Goal: Information Seeking & Learning: Find contact information

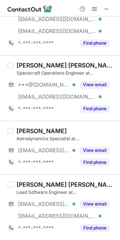
scroll to position [1299, 0]
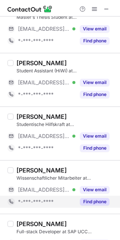
scroll to position [649, 0]
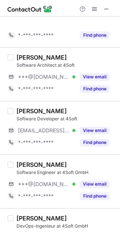
scroll to position [589, 0]
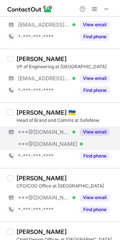
scroll to position [249, 0]
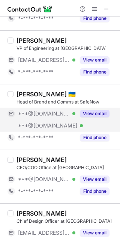
drag, startPoint x: 85, startPoint y: 111, endPoint x: 68, endPoint y: 108, distance: 17.1
click at [84, 111] on button "View email" at bounding box center [95, 113] width 30 height 7
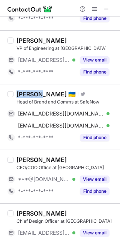
drag, startPoint x: 37, startPoint y: 92, endPoint x: 6, endPoint y: 94, distance: 30.8
click at [6, 94] on div "[PERSON_NAME] 🇺🇦 Visit Twitter profile Head of Brand and Comms at SafeNow [EMAI…" at bounding box center [60, 116] width 120 height 65
drag, startPoint x: 104, startPoint y: 113, endPoint x: 112, endPoint y: 126, distance: 15.4
click at [104, 113] on span at bounding box center [106, 113] width 6 height 6
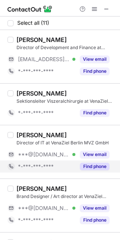
drag, startPoint x: 91, startPoint y: 164, endPoint x: 83, endPoint y: 161, distance: 9.0
click at [90, 164] on button "Find phone" at bounding box center [95, 165] width 30 height 7
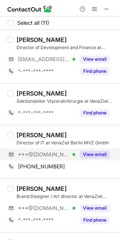
drag, startPoint x: 90, startPoint y: 154, endPoint x: 79, endPoint y: 153, distance: 11.2
click at [90, 153] on button "View email" at bounding box center [95, 153] width 30 height 7
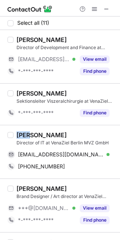
drag, startPoint x: 23, startPoint y: 135, endPoint x: 15, endPoint y: 135, distance: 7.9
click at [15, 135] on div "Amir Mousavi Director of IT at VenaZiel Berlin MVZ GmbH amirmousavie@gmail.com …" at bounding box center [64, 151] width 102 height 41
copy div "Amir"
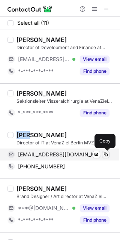
click at [104, 155] on span at bounding box center [106, 154] width 6 height 6
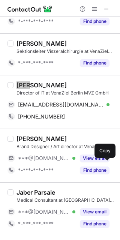
scroll to position [100, 0]
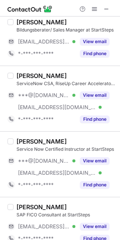
scroll to position [649, 0]
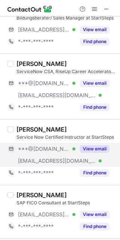
click at [93, 146] on div "View email" at bounding box center [92, 149] width 34 height 12
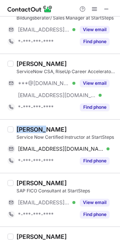
drag, startPoint x: 46, startPoint y: 131, endPoint x: 13, endPoint y: 132, distance: 33.0
click at [13, 132] on div "Hanumath Jayaprada Service Now Certified Instructor at StartSteps jayapradade@g…" at bounding box center [64, 145] width 102 height 41
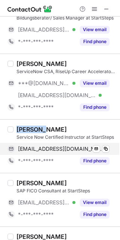
copy div "Hanumath"
drag, startPoint x: 107, startPoint y: 149, endPoint x: 114, endPoint y: 149, distance: 7.5
click at [107, 149] on span at bounding box center [106, 149] width 6 height 6
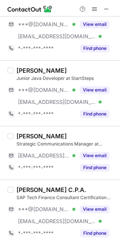
scroll to position [1287, 0]
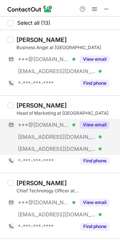
drag, startPoint x: 88, startPoint y: 124, endPoint x: 68, endPoint y: 123, distance: 19.8
click at [88, 124] on button "View email" at bounding box center [95, 124] width 30 height 7
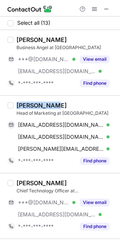
drag, startPoint x: 50, startPoint y: 103, endPoint x: 17, endPoint y: 108, distance: 33.0
click at [17, 108] on div "[PERSON_NAME]" at bounding box center [41, 104] width 50 height 7
copy div "[PERSON_NAME]"
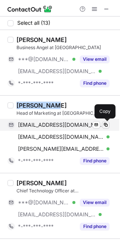
click at [106, 121] on button at bounding box center [105, 124] width 7 height 7
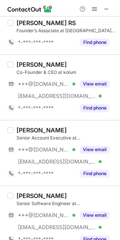
scroll to position [399, 0]
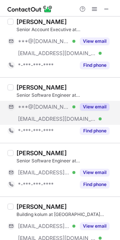
click at [93, 105] on button "View email" at bounding box center [95, 106] width 30 height 7
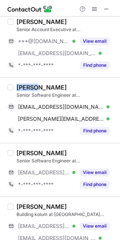
drag, startPoint x: 34, startPoint y: 85, endPoint x: 18, endPoint y: 88, distance: 16.7
click at [18, 88] on div "Aamir Saleem" at bounding box center [41, 86] width 50 height 7
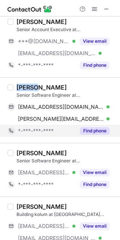
copy div "Aamir"
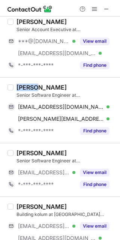
copy div "Aamir"
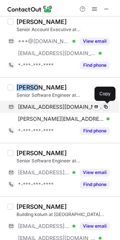
click at [108, 107] on span at bounding box center [106, 107] width 6 height 6
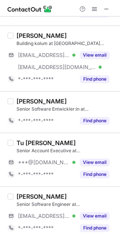
scroll to position [571, 0]
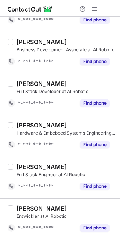
scroll to position [201, 0]
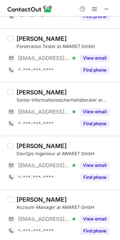
scroll to position [449, 0]
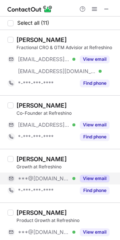
scroll to position [50, 0]
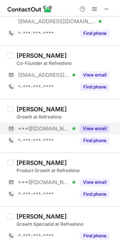
click at [94, 131] on button "View email" at bounding box center [95, 128] width 30 height 7
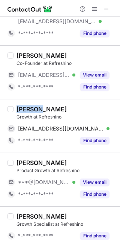
drag, startPoint x: 36, startPoint y: 107, endPoint x: 18, endPoint y: 109, distance: 17.7
click at [18, 109] on div "Alireza Yazdanpanah" at bounding box center [41, 108] width 50 height 7
copy div "Alireza"
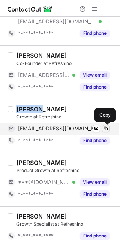
click at [105, 128] on span at bounding box center [106, 128] width 6 height 6
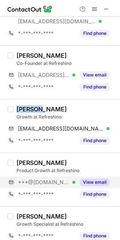
drag, startPoint x: 84, startPoint y: 181, endPoint x: 51, endPoint y: 179, distance: 32.6
click at [84, 181] on button "View email" at bounding box center [95, 181] width 30 height 7
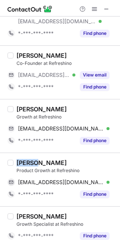
drag, startPoint x: 34, startPoint y: 165, endPoint x: 15, endPoint y: 165, distance: 19.1
click at [15, 165] on div "Bahar Vakili Product Growth at Refreshino baharvakili02@gmail.com Verified Send…" at bounding box center [64, 179] width 102 height 41
copy div "Bahar"
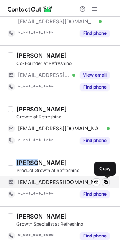
click at [106, 182] on span at bounding box center [106, 182] width 6 height 6
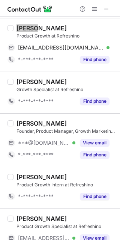
scroll to position [199, 0]
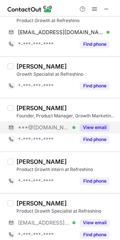
click at [94, 128] on button "View email" at bounding box center [95, 127] width 30 height 7
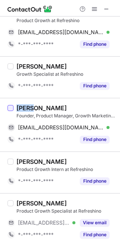
drag, startPoint x: 31, startPoint y: 107, endPoint x: 12, endPoint y: 109, distance: 19.5
click at [11, 109] on div "Hadi Radi Founder, Product Manager, Growth Marketing Manager at Refreshino mirh…" at bounding box center [60, 125] width 120 height 54
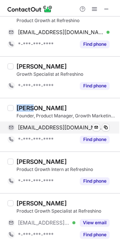
copy div "Hadi"
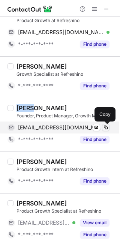
click at [104, 126] on span at bounding box center [106, 127] width 6 height 6
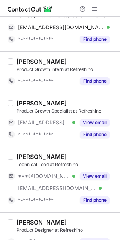
scroll to position [349, 0]
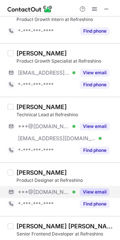
click at [90, 192] on button "View email" at bounding box center [95, 191] width 30 height 7
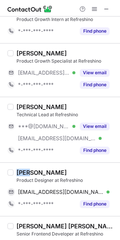
drag, startPoint x: 27, startPoint y: 171, endPoint x: 14, endPoint y: 174, distance: 13.7
click at [14, 174] on div "Ali Mohammadizadeh Product Designer at Refreshino alimzdesign@gmail.com Verifie…" at bounding box center [64, 188] width 102 height 41
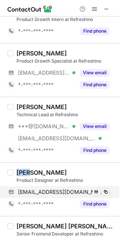
copy div "Ali"
click at [106, 192] on span at bounding box center [106, 192] width 6 height 6
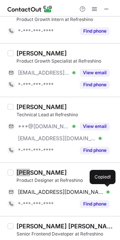
scroll to position [380, 0]
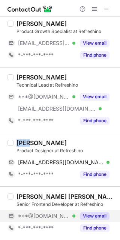
drag, startPoint x: 92, startPoint y: 213, endPoint x: 66, endPoint y: 213, distance: 25.8
click at [89, 213] on button "View email" at bounding box center [95, 215] width 30 height 7
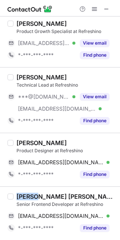
drag, startPoint x: 33, startPoint y: 196, endPoint x: 16, endPoint y: 196, distance: 17.6
click at [16, 196] on div "Erfan Ahmadpour Samani Senior Frontend Developer at Refreshino esamani77@gmail.…" at bounding box center [64, 212] width 102 height 41
copy div "Erfan"
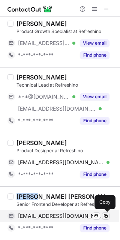
click at [104, 215] on span at bounding box center [106, 216] width 6 height 6
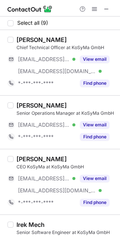
scroll to position [50, 0]
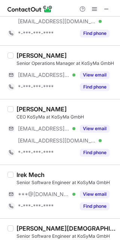
drag, startPoint x: 93, startPoint y: 192, endPoint x: 63, endPoint y: 186, distance: 30.5
click at [92, 192] on button "View email" at bounding box center [95, 193] width 30 height 7
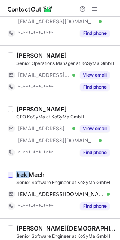
drag, startPoint x: 21, startPoint y: 177, endPoint x: 12, endPoint y: 177, distance: 8.6
click at [12, 177] on div "Irek Mech Senior Software Engineer at KoSyMa GmbH irekme@gmail.com Verified Sen…" at bounding box center [60, 191] width 120 height 54
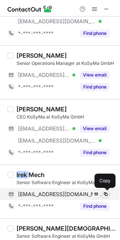
click at [104, 192] on span at bounding box center [106, 194] width 6 height 6
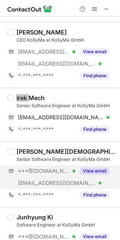
scroll to position [150, 0]
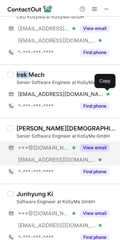
drag, startPoint x: 83, startPoint y: 144, endPoint x: 73, endPoint y: 141, distance: 10.4
click at [83, 144] on button "View email" at bounding box center [95, 147] width 30 height 7
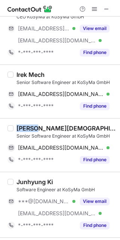
drag, startPoint x: 34, startPoint y: 127, endPoint x: 17, endPoint y: 127, distance: 17.6
click at [17, 127] on div "Mario Bislick" at bounding box center [65, 127] width 99 height 7
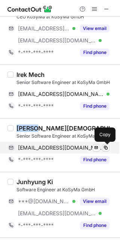
click at [106, 145] on span at bounding box center [106, 147] width 6 height 6
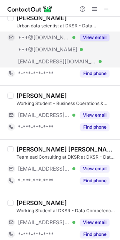
scroll to position [1275, 0]
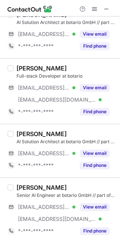
scroll to position [791, 0]
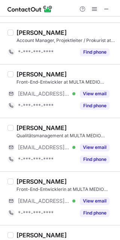
scroll to position [740, 0]
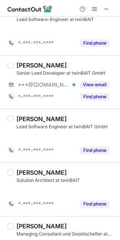
scroll to position [313, 0]
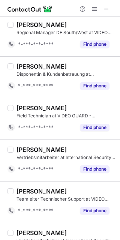
scroll to position [904, 0]
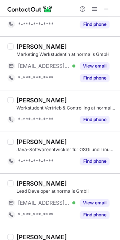
scroll to position [1155, 0]
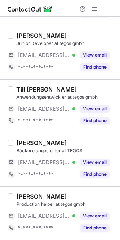
scroll to position [624, 0]
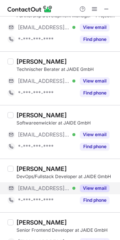
scroll to position [100, 0]
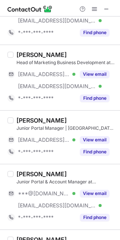
scroll to position [398, 0]
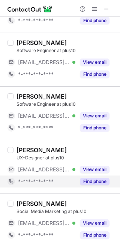
scroll to position [698, 0]
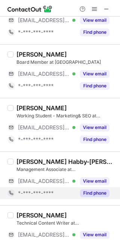
scroll to position [1269, 0]
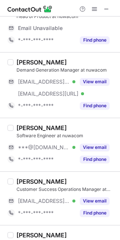
scroll to position [449, 0]
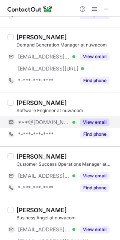
click at [86, 120] on button "View email" at bounding box center [95, 121] width 30 height 7
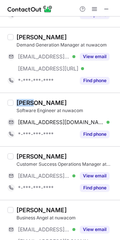
drag, startPoint x: 33, startPoint y: 103, endPoint x: 14, endPoint y: 104, distance: 19.5
click at [14, 104] on div "Sarah Lash Software Engineer at nuwacom sarahlash92@gmail.com Verified Send ema…" at bounding box center [64, 119] width 102 height 41
copy div "Sarah"
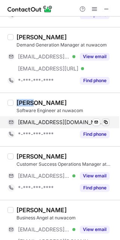
click at [105, 121] on span at bounding box center [106, 122] width 6 height 6
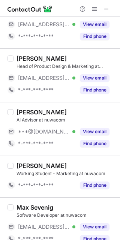
scroll to position [978, 0]
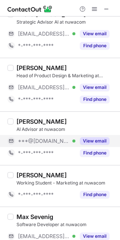
drag, startPoint x: 84, startPoint y: 142, endPoint x: 71, endPoint y: 137, distance: 13.8
click at [84, 142] on button "View email" at bounding box center [95, 140] width 30 height 7
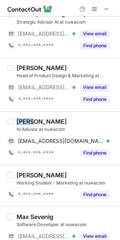
drag, startPoint x: 33, startPoint y: 122, endPoint x: 14, endPoint y: 122, distance: 19.1
click at [14, 122] on div "Sarah Gillessen AI Advisor at nuwacom sarahgillessen@gmail.com Verified Send em…" at bounding box center [64, 138] width 102 height 41
copy div "Sarah"
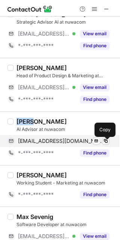
click at [104, 143] on span at bounding box center [106, 141] width 6 height 6
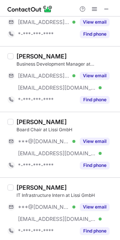
scroll to position [249, 0]
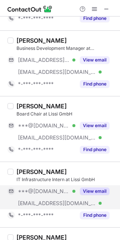
drag, startPoint x: 89, startPoint y: 188, endPoint x: 74, endPoint y: 185, distance: 15.3
click at [87, 188] on button "View email" at bounding box center [95, 190] width 30 height 7
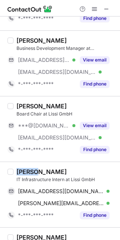
drag, startPoint x: 35, startPoint y: 171, endPoint x: 15, endPoint y: 172, distance: 20.2
click at [14, 172] on div "Louay Berraies IT Infrastructure Intern at Lissi GmbH louay3310@gmail.com Verif…" at bounding box center [64, 194] width 102 height 53
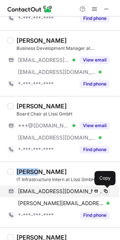
click at [105, 191] on span at bounding box center [106, 191] width 6 height 6
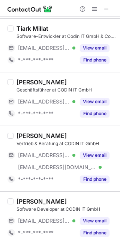
scroll to position [299, 0]
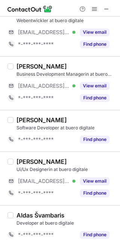
scroll to position [150, 0]
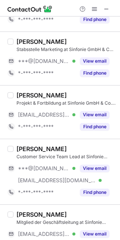
scroll to position [575, 0]
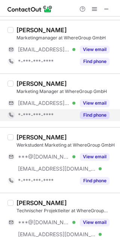
scroll to position [100, 0]
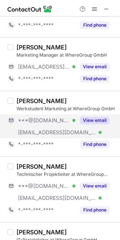
drag, startPoint x: 91, startPoint y: 116, endPoint x: 71, endPoint y: 116, distance: 19.8
click at [89, 116] on div "View email" at bounding box center [92, 120] width 34 height 12
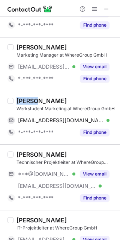
drag, startPoint x: 33, startPoint y: 100, endPoint x: 17, endPoint y: 100, distance: 15.7
click at [17, 100] on div "Hagen Krempel" at bounding box center [41, 100] width 50 height 7
copy div "Hagen"
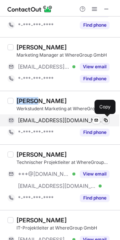
click at [104, 121] on span at bounding box center [106, 120] width 6 height 6
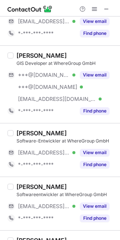
scroll to position [449, 0]
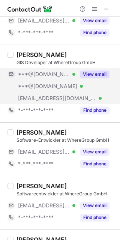
click at [89, 77] on button "View email" at bounding box center [95, 73] width 30 height 7
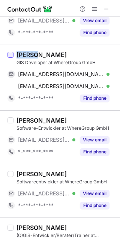
drag, startPoint x: 37, startPoint y: 54, endPoint x: 11, endPoint y: 57, distance: 26.8
click at [11, 57] on div "Nimrod G. GIS Developer at WhereGroup GmbH gavishnimrod@gmail.com Verified Send…" at bounding box center [60, 77] width 120 height 65
copy div "Nimrod"
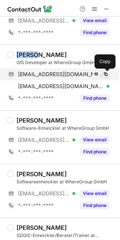
click at [103, 74] on span at bounding box center [106, 74] width 6 height 6
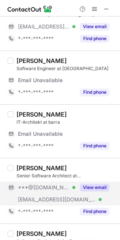
scroll to position [349, 0]
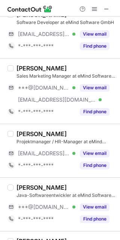
scroll to position [374, 0]
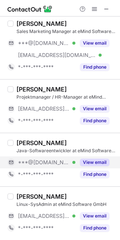
drag, startPoint x: 89, startPoint y: 161, endPoint x: 76, endPoint y: 158, distance: 13.0
click at [88, 161] on button "View email" at bounding box center [95, 161] width 30 height 7
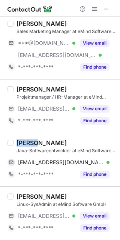
drag, startPoint x: 29, startPoint y: 142, endPoint x: 16, endPoint y: 143, distance: 12.4
click at [16, 143] on div "Niclas Lang" at bounding box center [41, 142] width 50 height 7
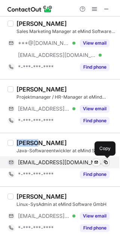
drag, startPoint x: 105, startPoint y: 161, endPoint x: 112, endPoint y: 152, distance: 11.2
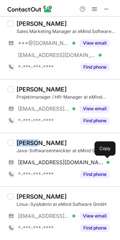
click at [105, 161] on span at bounding box center [106, 162] width 6 height 6
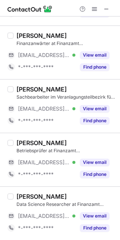
scroll to position [1095, 0]
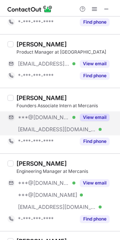
scroll to position [649, 0]
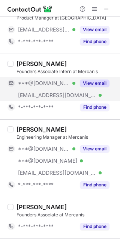
click at [85, 82] on button "View email" at bounding box center [95, 82] width 30 height 7
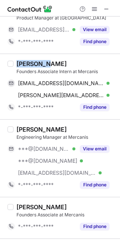
drag, startPoint x: 45, startPoint y: 63, endPoint x: 16, endPoint y: 64, distance: 28.9
click at [16, 64] on div "[PERSON_NAME]" at bounding box center [41, 63] width 50 height 7
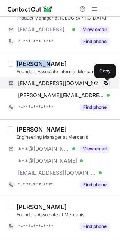
click at [104, 83] on span at bounding box center [106, 83] width 6 height 6
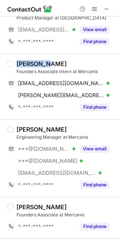
drag, startPoint x: 86, startPoint y: 146, endPoint x: 67, endPoint y: 139, distance: 19.9
click at [86, 146] on div "View email" at bounding box center [92, 149] width 34 height 12
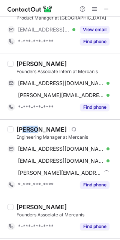
drag, startPoint x: 39, startPoint y: 128, endPoint x: 28, endPoint y: 130, distance: 10.3
click at [26, 130] on div "Swapnil Lipare" at bounding box center [41, 128] width 50 height 7
drag, startPoint x: 40, startPoint y: 128, endPoint x: 14, endPoint y: 130, distance: 26.3
click at [14, 130] on div "Swapnil Lipare Visit Github profile Engineering Manager at Mercanis swapnillipa…" at bounding box center [64, 157] width 102 height 65
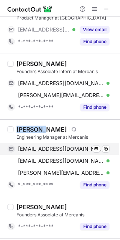
copy div "Swapnil"
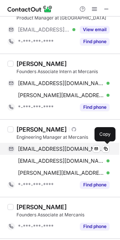
click at [104, 144] on div "swapnillipare88@gmail.com Verified Send email Copy" at bounding box center [58, 149] width 102 height 12
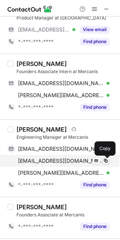
click at [107, 160] on span at bounding box center [106, 161] width 6 height 6
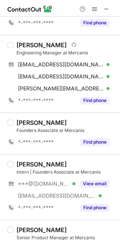
scroll to position [749, 0]
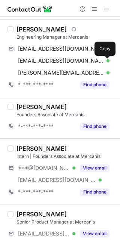
drag, startPoint x: 89, startPoint y: 167, endPoint x: 60, endPoint y: 161, distance: 30.2
click at [89, 167] on button "View email" at bounding box center [95, 167] width 30 height 7
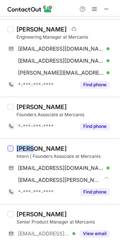
drag, startPoint x: 26, startPoint y: 150, endPoint x: 13, endPoint y: 150, distance: 12.7
click at [13, 150] on div "Till Gürtler Intern | Founders Associate at Mercanis tillguertler@gmail.com Ver…" at bounding box center [60, 170] width 120 height 65
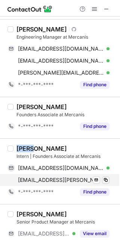
copy div "Till"
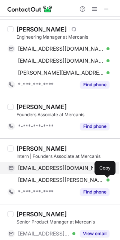
click at [101, 165] on div "tillguertler@gmail.com Verified Send email Copy" at bounding box center [58, 168] width 102 height 12
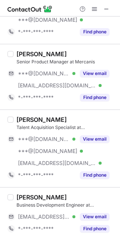
scroll to position [1335, 0]
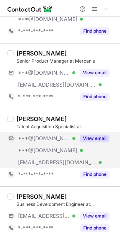
click at [94, 137] on button "View email" at bounding box center [95, 137] width 30 height 7
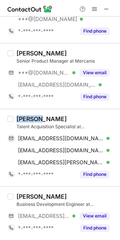
drag, startPoint x: 33, startPoint y: 120, endPoint x: 16, endPoint y: 119, distance: 17.2
click at [16, 119] on div "Jordan Butler Vega Talent Acquisition Specialist at Mercanis jordanvegasolis@gm…" at bounding box center [64, 147] width 102 height 65
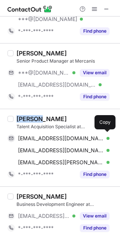
copy div "Jordan"
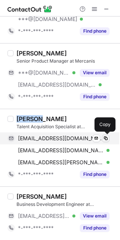
click at [103, 137] on span at bounding box center [106, 138] width 6 height 6
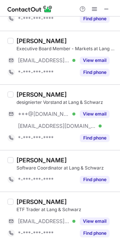
scroll to position [525, 0]
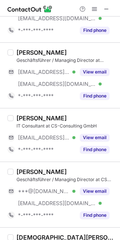
scroll to position [713, 0]
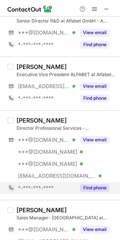
scroll to position [100, 0]
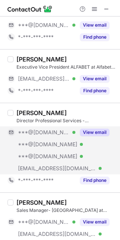
drag, startPoint x: 86, startPoint y: 130, endPoint x: 77, endPoint y: 128, distance: 8.4
click at [86, 129] on button "View email" at bounding box center [95, 131] width 30 height 7
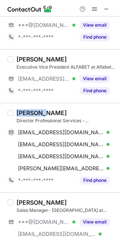
drag, startPoint x: 50, startPoint y: 112, endPoint x: 14, endPoint y: 112, distance: 35.6
click at [14, 112] on div "Muhammad Kashif Director Professional Services -Middle East at Alfabet GmbH - A…" at bounding box center [64, 147] width 102 height 77
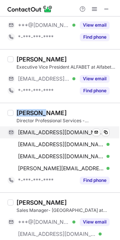
copy div "Muhammad"
click at [105, 130] on span at bounding box center [106, 132] width 6 height 6
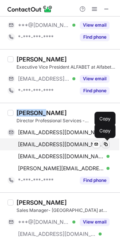
click at [105, 143] on span at bounding box center [106, 144] width 6 height 6
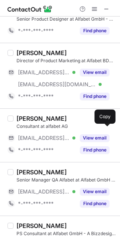
scroll to position [1263, 0]
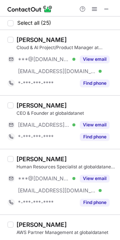
drag, startPoint x: 102, startPoint y: 179, endPoint x: 86, endPoint y: 171, distance: 17.6
click at [102, 179] on button "View email" at bounding box center [95, 177] width 30 height 7
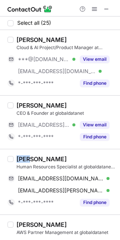
drag, startPoint x: 21, startPoint y: 158, endPoint x: 16, endPoint y: 157, distance: 4.6
click at [16, 157] on div "[PERSON_NAME]" at bounding box center [41, 158] width 50 height 7
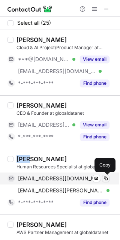
click at [102, 175] on button at bounding box center [105, 177] width 7 height 7
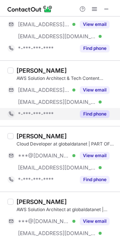
scroll to position [349, 0]
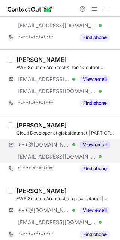
drag, startPoint x: 95, startPoint y: 147, endPoint x: 85, endPoint y: 144, distance: 10.4
click at [95, 147] on button "View email" at bounding box center [95, 144] width 30 height 7
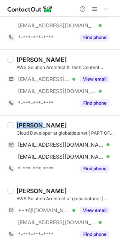
drag, startPoint x: 37, startPoint y: 125, endPoint x: 16, endPoint y: 123, distance: 21.1
click at [16, 123] on div "[PERSON_NAME]" at bounding box center [41, 124] width 50 height 7
copy div "Matija"
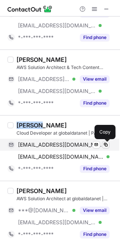
click at [103, 143] on span at bounding box center [106, 144] width 6 height 6
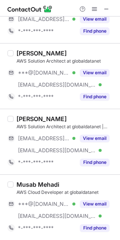
scroll to position [1299, 0]
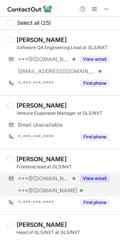
scroll to position [50, 0]
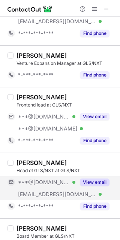
click at [87, 181] on button "View email" at bounding box center [95, 181] width 30 height 7
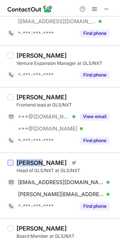
drag, startPoint x: 36, startPoint y: 164, endPoint x: 12, endPoint y: 164, distance: 24.0
click at [12, 164] on div "Nelson Pina Visit Twitter profile Head of GLS/NXT at GLS/NXT npinamail@gmail.co…" at bounding box center [60, 184] width 120 height 65
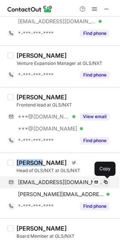
click at [107, 182] on span at bounding box center [106, 182] width 6 height 6
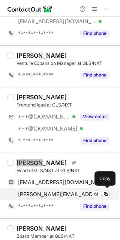
scroll to position [150, 0]
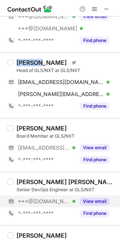
drag, startPoint x: 99, startPoint y: 198, endPoint x: 82, endPoint y: 198, distance: 16.8
click at [98, 198] on button "View email" at bounding box center [95, 200] width 30 height 7
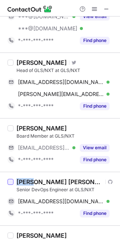
drag, startPoint x: 30, startPoint y: 182, endPoint x: 11, endPoint y: 183, distance: 19.5
click at [11, 183] on div "Ravi Shankara Sastry Devarakonda Aswathanarayana Visit Github profile Senior De…" at bounding box center [60, 198] width 120 height 54
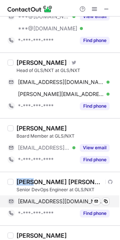
copy div "Ravi"
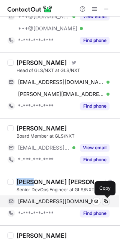
click at [107, 201] on span at bounding box center [106, 201] width 6 height 6
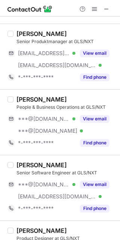
scroll to position [998, 0]
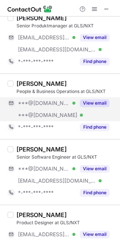
drag, startPoint x: 95, startPoint y: 107, endPoint x: 80, endPoint y: 104, distance: 15.2
click at [94, 107] on button "View email" at bounding box center [95, 102] width 30 height 7
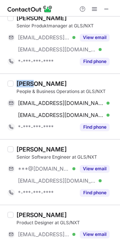
drag, startPoint x: 32, startPoint y: 85, endPoint x: 16, endPoint y: 85, distance: 15.3
click at [16, 85] on div "Carla Külby" at bounding box center [41, 83] width 50 height 7
copy div "Carla"
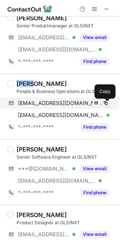
click at [104, 105] on span at bounding box center [106, 103] width 6 height 6
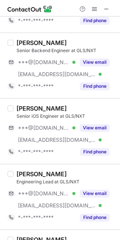
scroll to position [1323, 0]
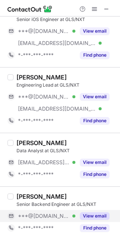
click at [80, 215] on button "View email" at bounding box center [95, 215] width 30 height 7
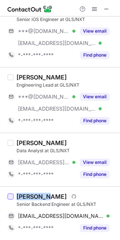
drag, startPoint x: 29, startPoint y: 198, endPoint x: 10, endPoint y: 198, distance: 19.5
click at [10, 198] on div "Jonathan W. Visit Github profile Senior Backend Engineer at GLS/NXT wickersjona…" at bounding box center [60, 213] width 120 height 54
copy div "Jonathan"
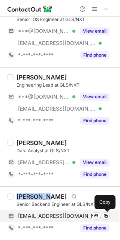
drag, startPoint x: 105, startPoint y: 214, endPoint x: 113, endPoint y: 219, distance: 8.9
click at [105, 214] on span at bounding box center [106, 216] width 6 height 6
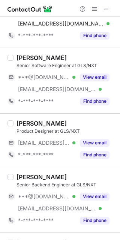
scroll to position [1073, 0]
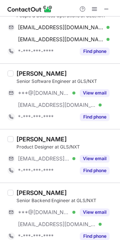
drag, startPoint x: 96, startPoint y: 92, endPoint x: 54, endPoint y: 87, distance: 42.2
click at [94, 92] on button "View email" at bounding box center [95, 92] width 30 height 7
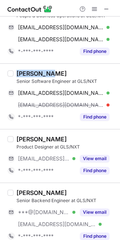
drag, startPoint x: 45, startPoint y: 76, endPoint x: 14, endPoint y: 76, distance: 30.3
click at [14, 76] on div "Branislav Mudric Senior Software Engineer at GLS/NXT branislavmudric@gmail.com …" at bounding box center [64, 96] width 102 height 53
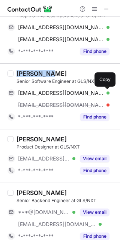
copy div "Branislav"
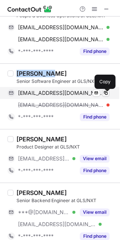
click at [102, 92] on button at bounding box center [105, 92] width 7 height 7
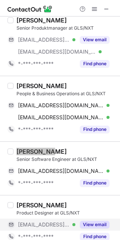
scroll to position [973, 0]
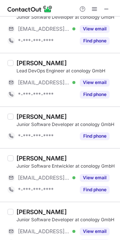
scroll to position [875, 0]
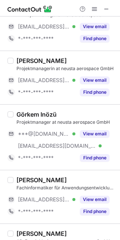
scroll to position [487, 0]
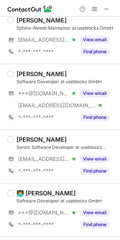
scroll to position [261, 0]
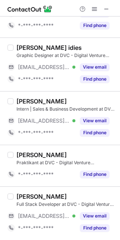
scroll to position [1191, 0]
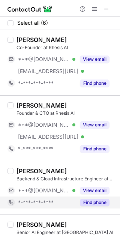
scroll to position [50, 0]
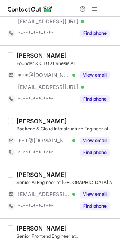
drag, startPoint x: 99, startPoint y: 140, endPoint x: 71, endPoint y: 131, distance: 28.6
click at [99, 140] on button "View email" at bounding box center [95, 140] width 30 height 7
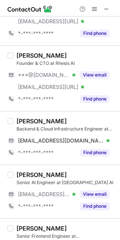
drag, startPoint x: 68, startPoint y: 119, endPoint x: 4, endPoint y: 119, distance: 63.3
click at [4, 119] on div "[PERSON_NAME] Backend & Cloud Infrastructure Engineer at Rhesis AI [EMAIL_ADDRE…" at bounding box center [60, 138] width 120 height 54
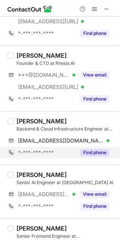
copy div "[PERSON_NAME]"
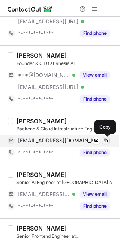
click at [105, 140] on span at bounding box center [106, 140] width 6 height 6
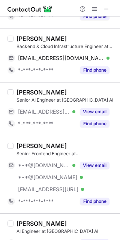
scroll to position [147, 0]
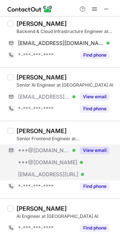
click at [95, 146] on button "View email" at bounding box center [95, 149] width 30 height 7
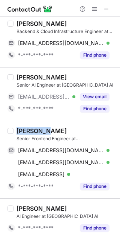
drag, startPoint x: 46, startPoint y: 130, endPoint x: 15, endPoint y: 131, distance: 30.7
click at [15, 131] on div "[PERSON_NAME] Senior Frontend Engineer at [GEOGRAPHIC_DATA] AI [EMAIL_ADDRESS][…" at bounding box center [64, 159] width 102 height 65
copy div "Jahanzaib"
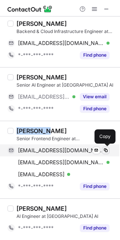
click at [104, 149] on span at bounding box center [106, 150] width 6 height 6
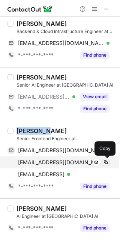
click at [103, 162] on span at bounding box center [106, 162] width 6 height 6
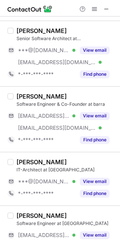
scroll to position [437, 0]
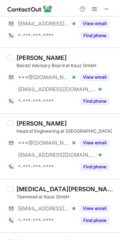
scroll to position [437, 0]
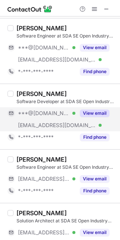
scroll to position [1287, 0]
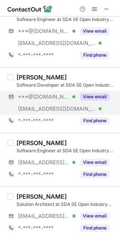
click at [94, 96] on button "View email" at bounding box center [95, 96] width 30 height 7
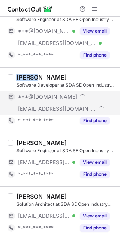
drag, startPoint x: 24, startPoint y: 78, endPoint x: 16, endPoint y: 78, distance: 7.5
click at [16, 78] on div "Marek Miziołek" at bounding box center [41, 76] width 50 height 7
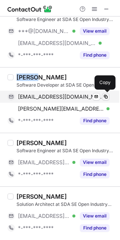
click at [104, 95] on span at bounding box center [106, 97] width 6 height 6
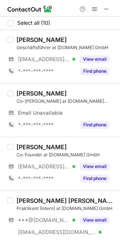
scroll to position [100, 0]
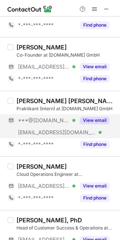
click at [87, 121] on button "View email" at bounding box center [95, 119] width 30 height 7
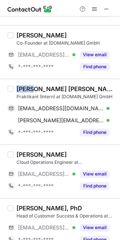
drag, startPoint x: 28, startPoint y: 89, endPoint x: 13, endPoint y: 89, distance: 14.2
click at [13, 89] on div "[PERSON_NAME] [PERSON_NAME] 👨‍💻 Praktikant (Intern) at [DOMAIN_NAME] GmbH [EMAI…" at bounding box center [64, 111] width 102 height 53
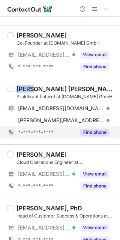
copy div "[PERSON_NAME]"
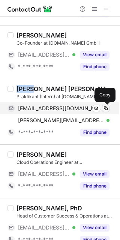
click at [106, 106] on span at bounding box center [106, 108] width 6 height 6
